Goal: Task Accomplishment & Management: Manage account settings

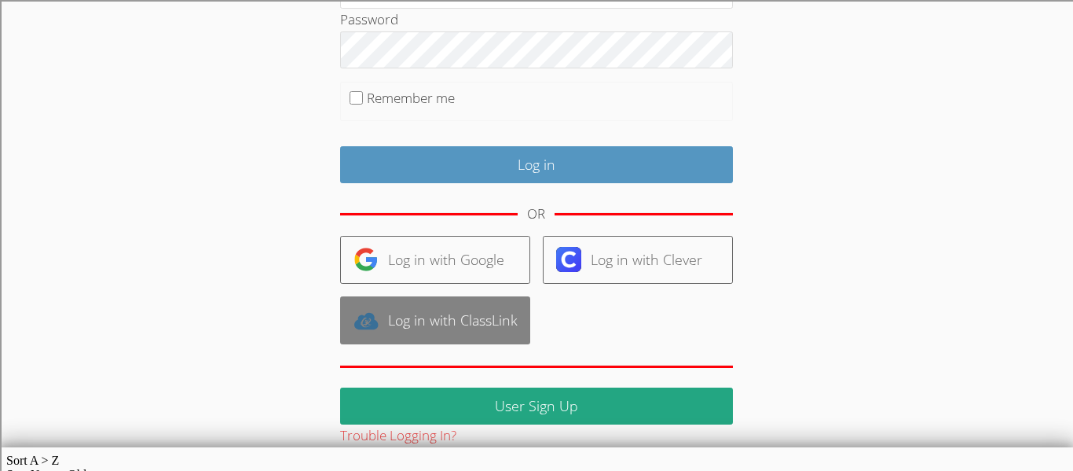
click at [368, 327] on img at bounding box center [365, 320] width 25 height 25
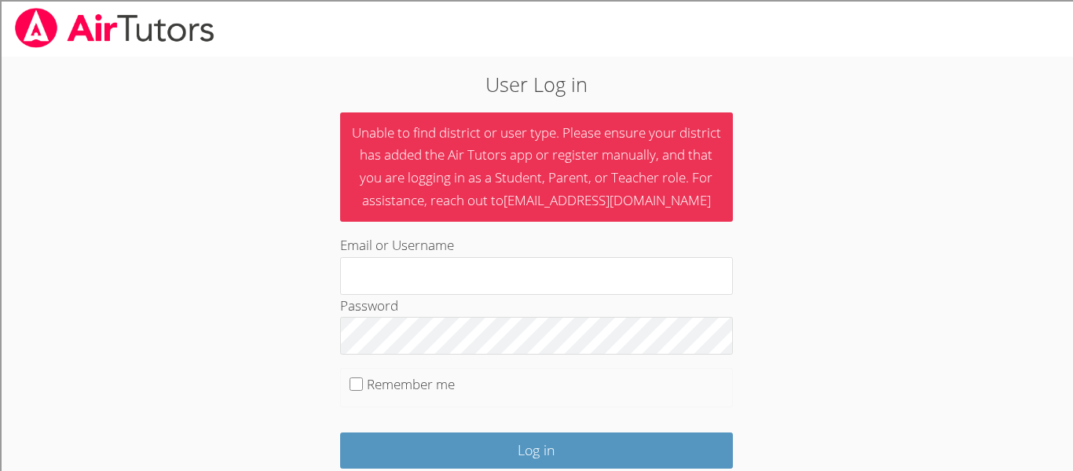
click at [367, 299] on label "Password" at bounding box center [369, 305] width 58 height 18
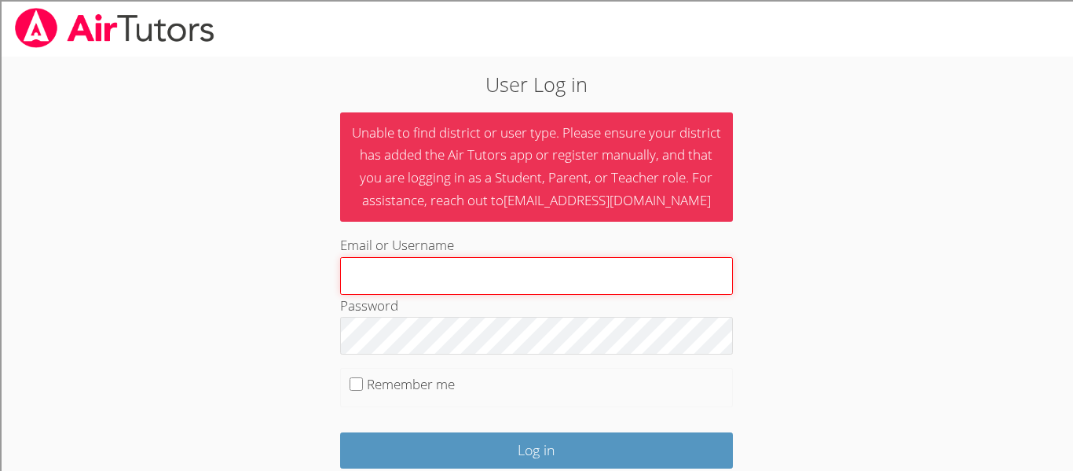
click at [364, 275] on input "Email or Username" at bounding box center [536, 276] width 393 height 38
type input "214900@student.clevelandisd.org"
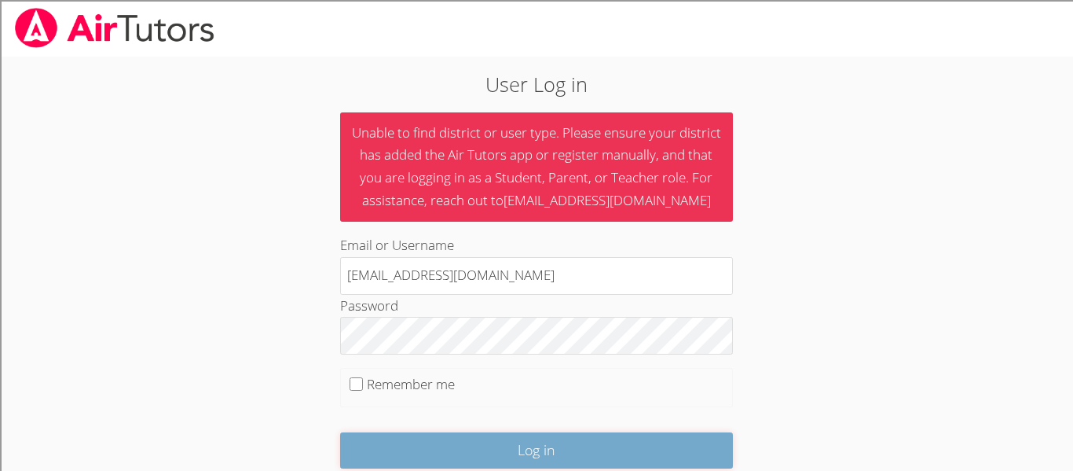
click at [669, 454] on input "Log in" at bounding box center [536, 450] width 393 height 37
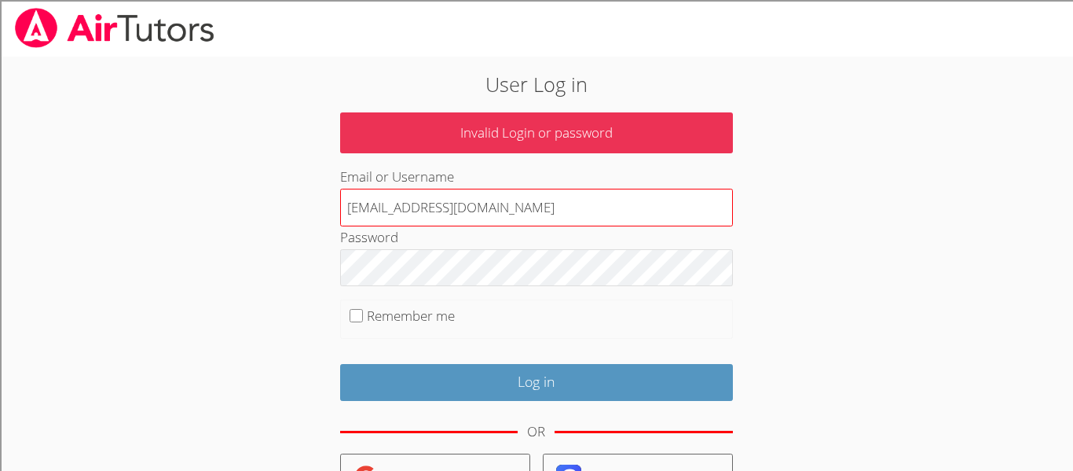
click at [509, 205] on input "[EMAIL_ADDRESS][DOMAIN_NAME]" at bounding box center [536, 208] width 393 height 38
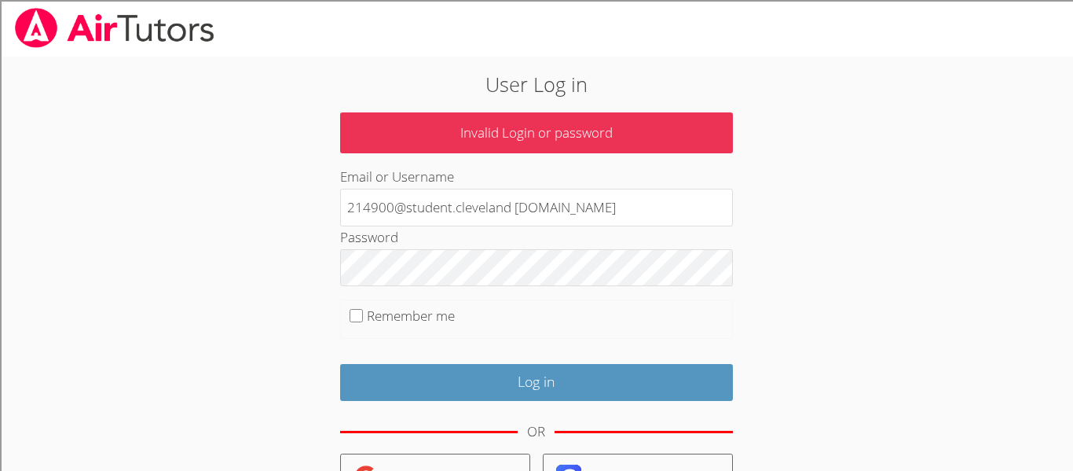
type input "214900@student.cleveland isd.org"
click at [507, 245] on div "Password" at bounding box center [536, 256] width 393 height 60
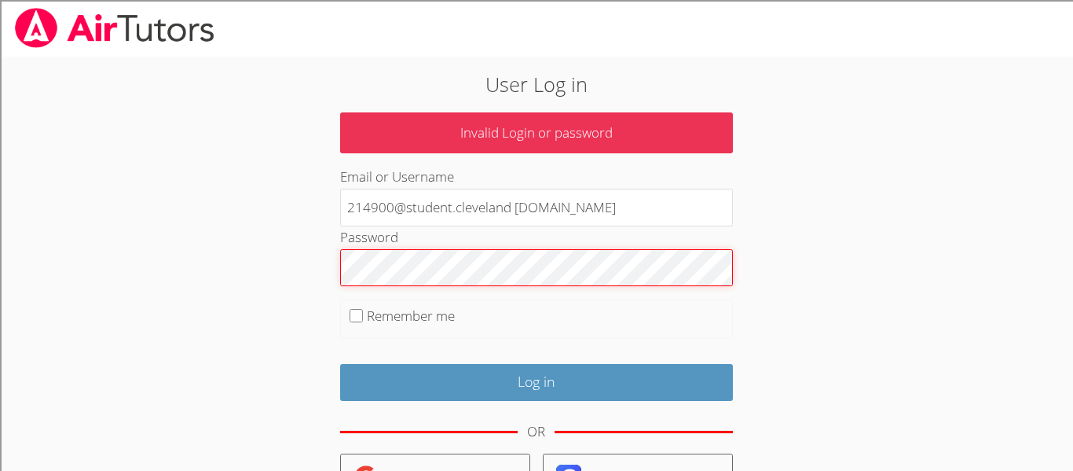
click at [340, 364] on input "Log in" at bounding box center [536, 382] width 393 height 37
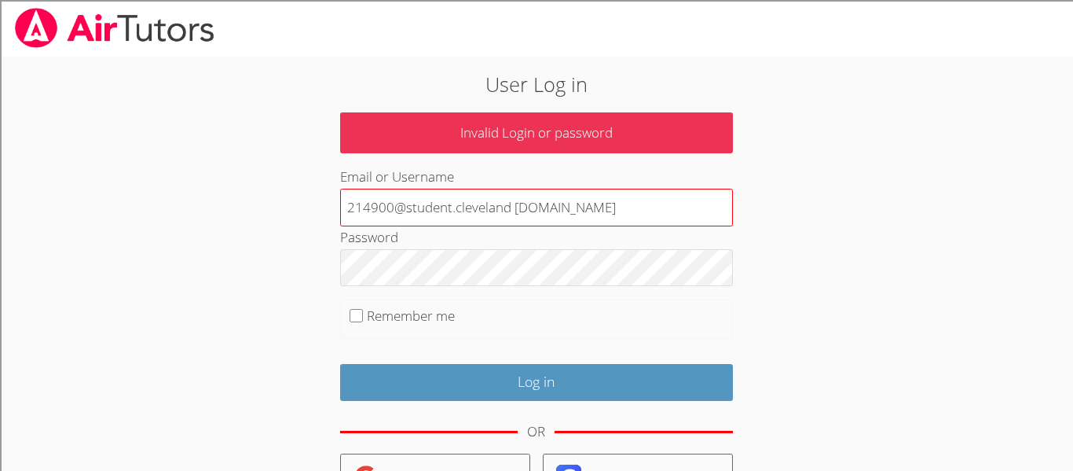
click at [576, 210] on input "214900@student.cleveland [DOMAIN_NAME]" at bounding box center [536, 208] width 393 height 38
type input "2"
